Goal: Information Seeking & Learning: Understand process/instructions

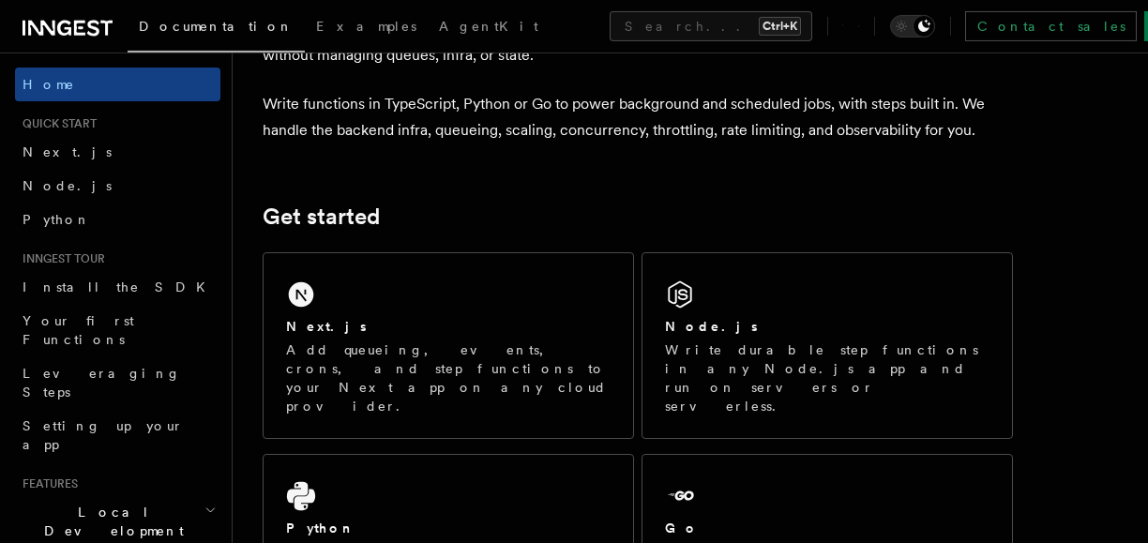
scroll to position [162, 0]
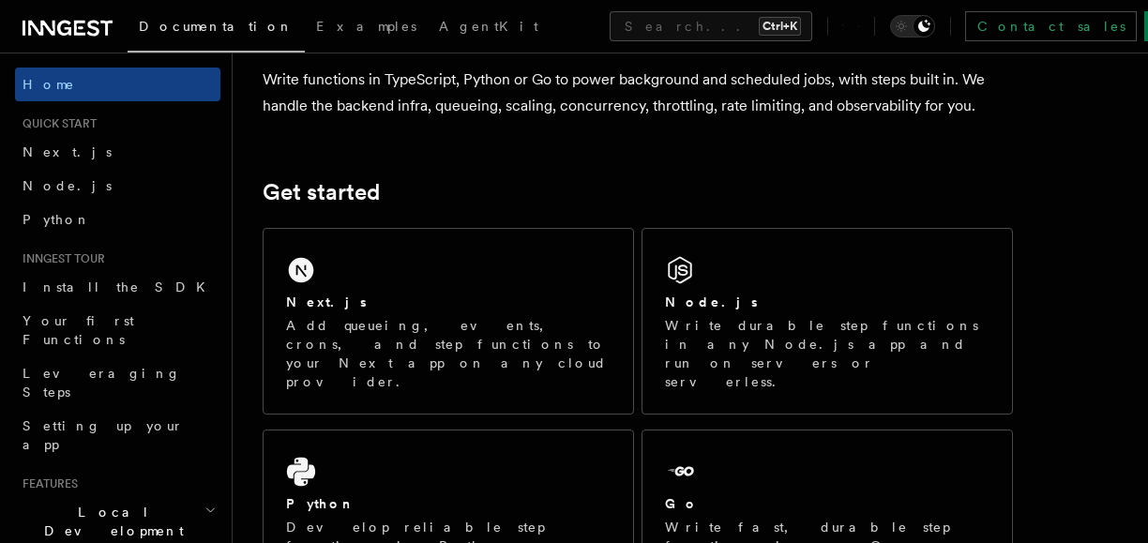
click at [391, 379] on div "Next.js Add queueing, events, crons, and step functions to your Next app on any…" at bounding box center [638, 431] width 750 height 422
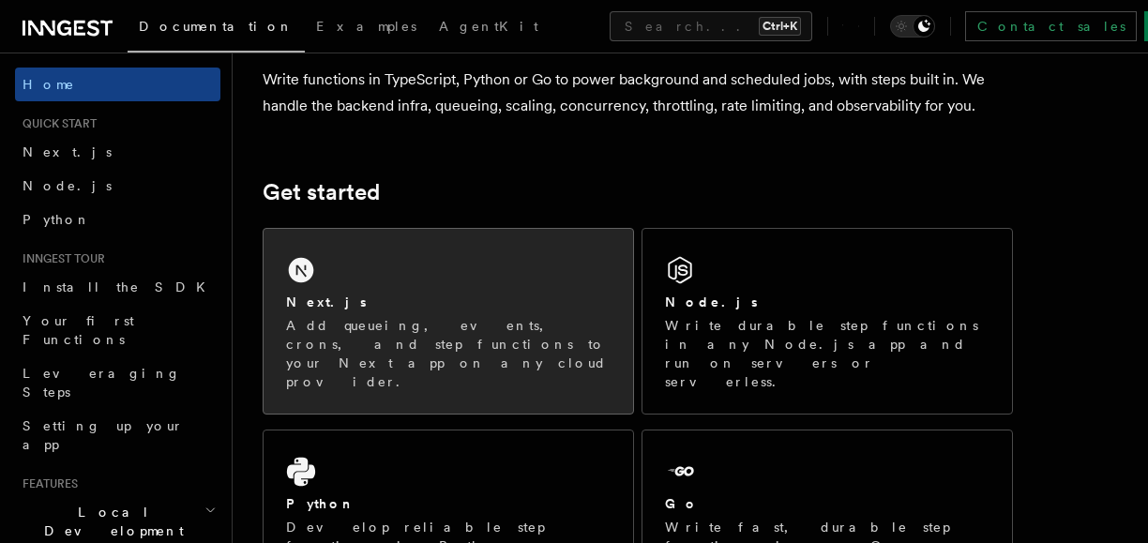
click at [438, 286] on div "Next.js Add queueing, events, crons, and step functions to your Next app on any…" at bounding box center [449, 321] width 370 height 185
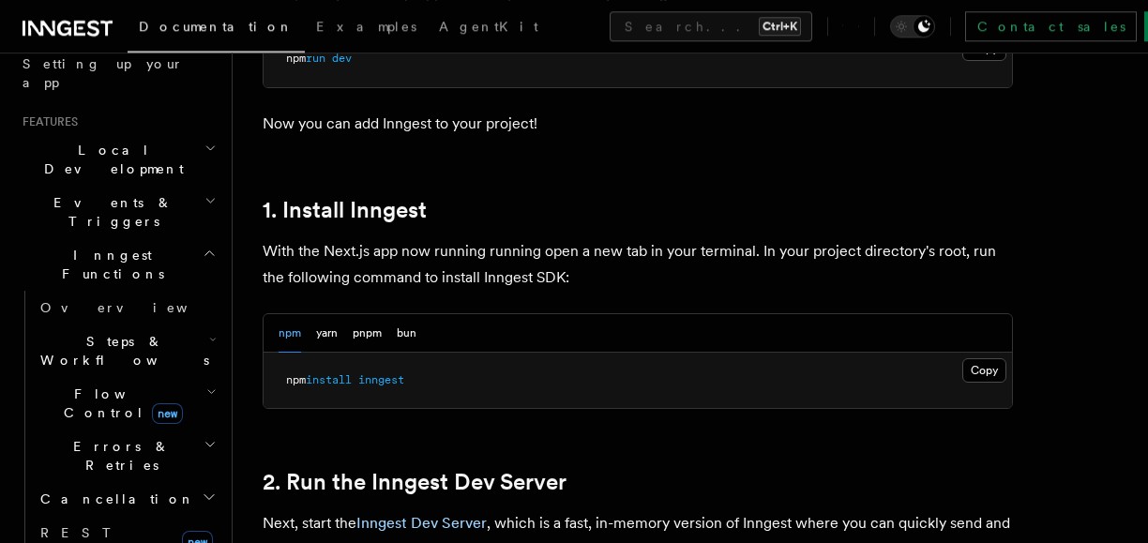
scroll to position [975, 0]
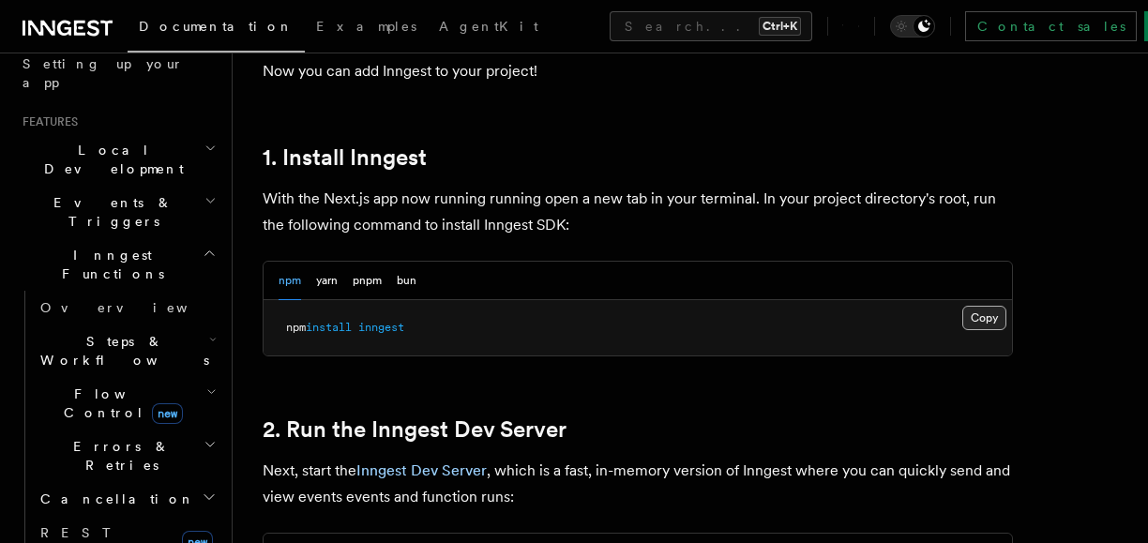
click at [986, 322] on button "Copy Copied" at bounding box center [984, 318] width 44 height 24
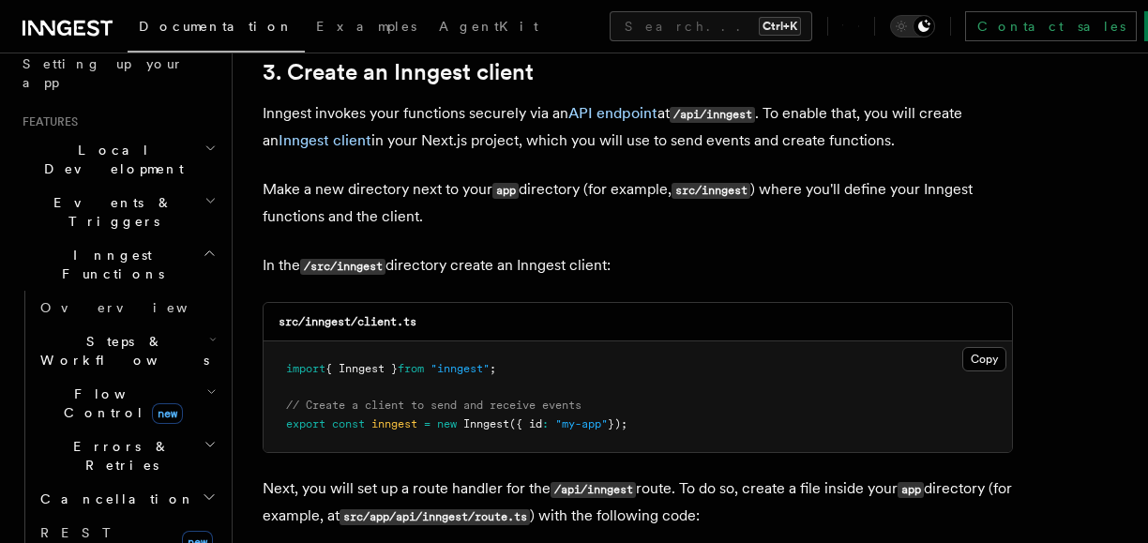
scroll to position [2275, 0]
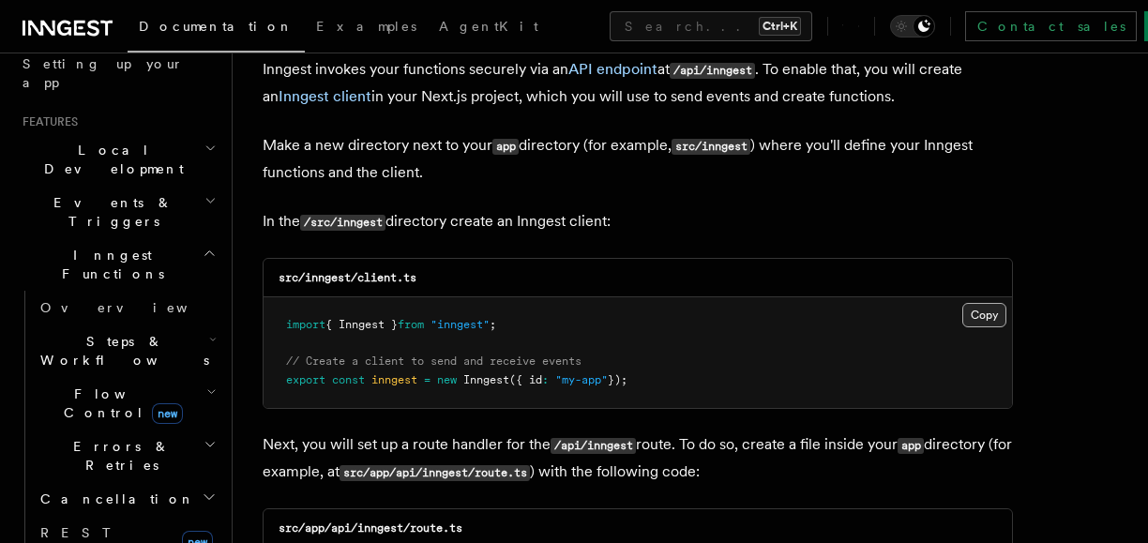
click at [981, 314] on button "Copy Copied" at bounding box center [984, 315] width 44 height 24
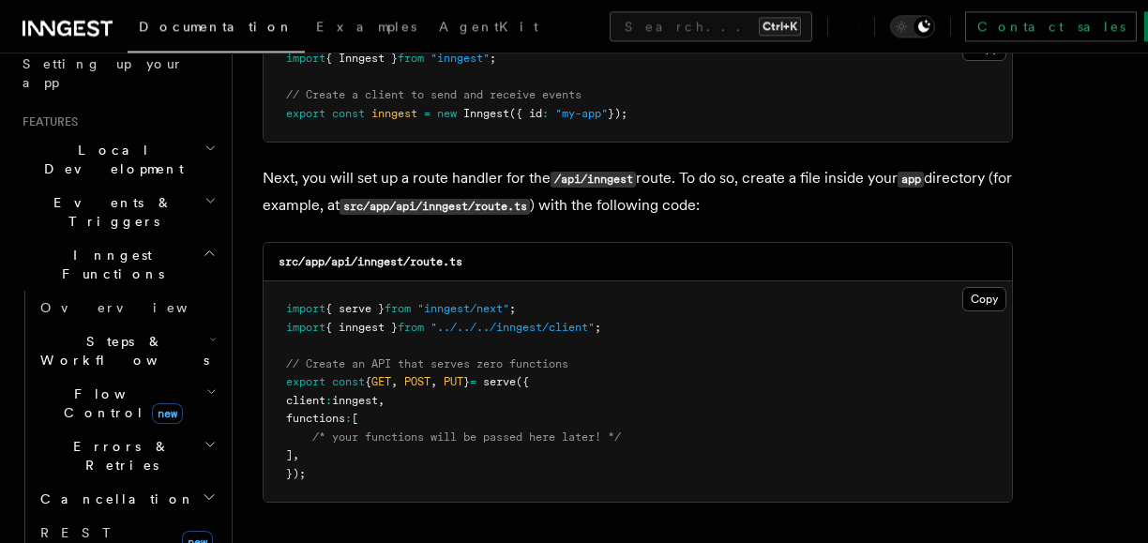
scroll to position [2601, 0]
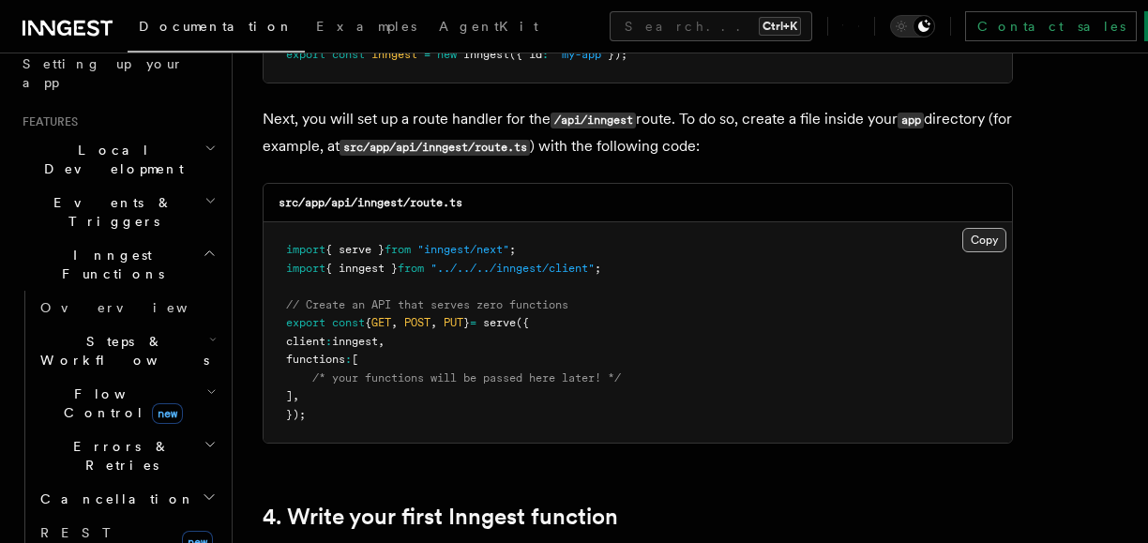
click at [986, 237] on button "Copy Copied" at bounding box center [984, 240] width 44 height 24
click at [973, 249] on button "Copy Copied" at bounding box center [984, 240] width 44 height 24
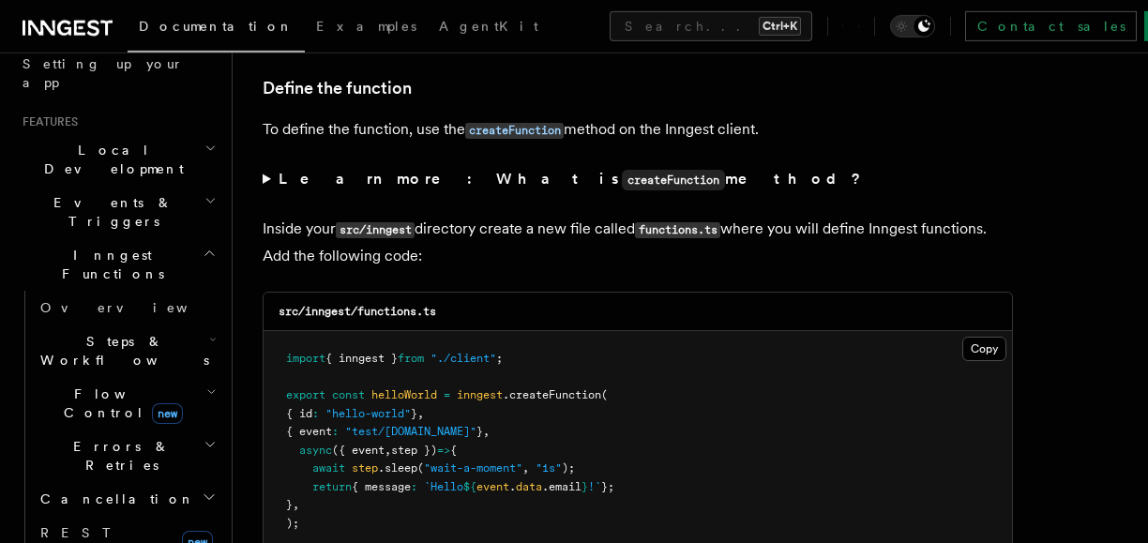
scroll to position [3251, 0]
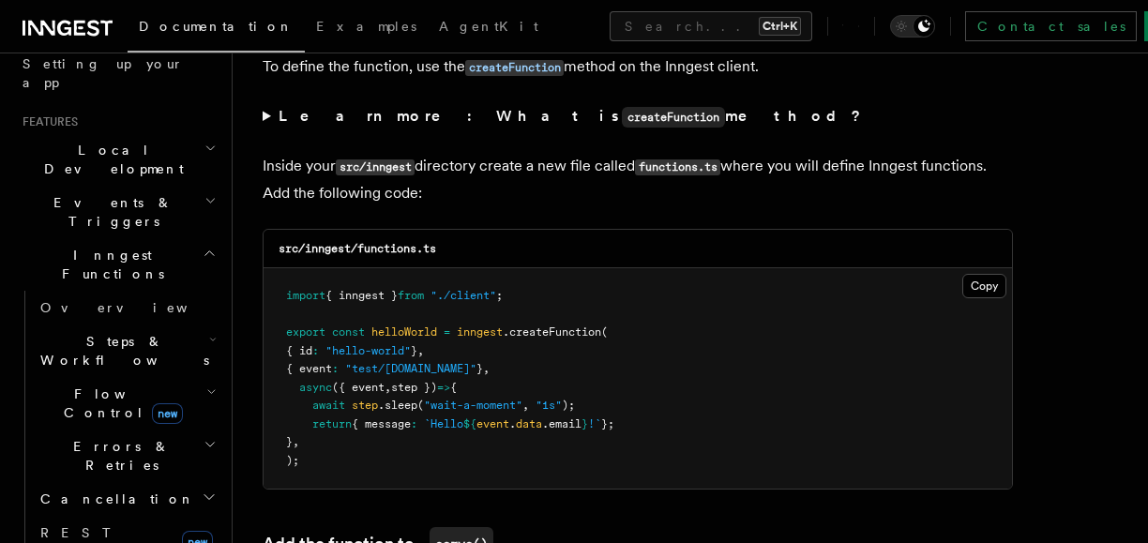
click at [982, 299] on pre "import { inngest } from "./client" ; export const helloWorld = inngest .createF…" at bounding box center [638, 378] width 748 height 220
click at [982, 292] on button "Copy Copied" at bounding box center [984, 286] width 44 height 24
